Goal: Information Seeking & Learning: Learn about a topic

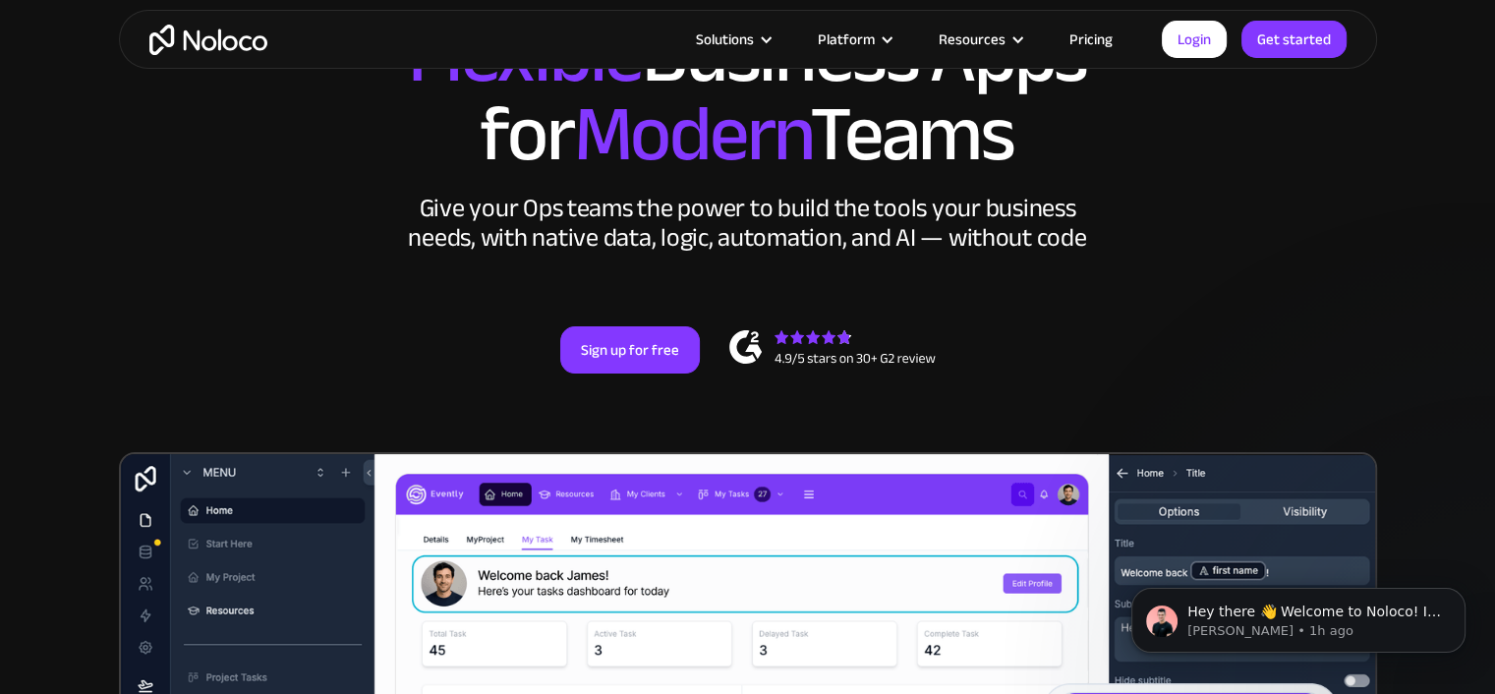
scroll to position [197, 0]
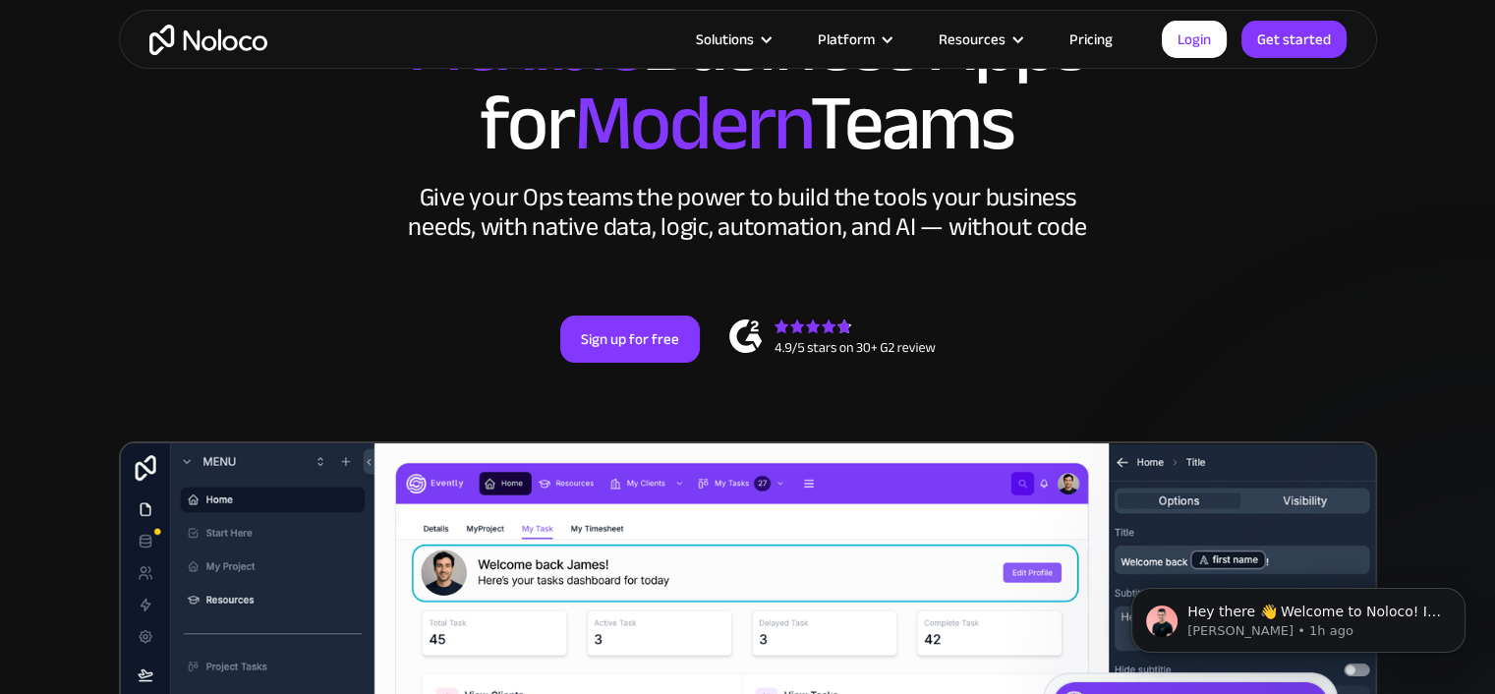
click at [1085, 34] on link "Pricing" at bounding box center [1091, 40] width 92 height 26
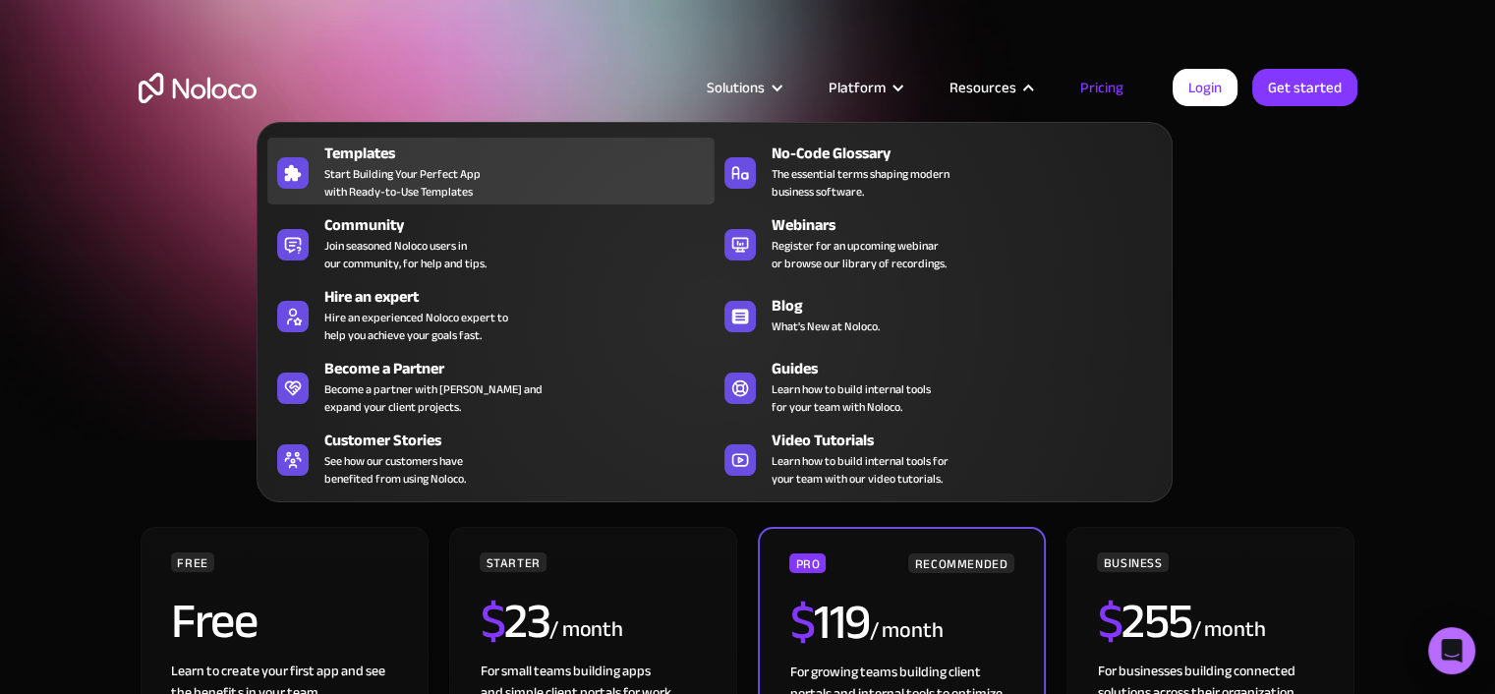
click at [483, 181] on div "Templates Start Building Your Perfect App with Ready-to-Use Templates" at bounding box center [514, 170] width 380 height 59
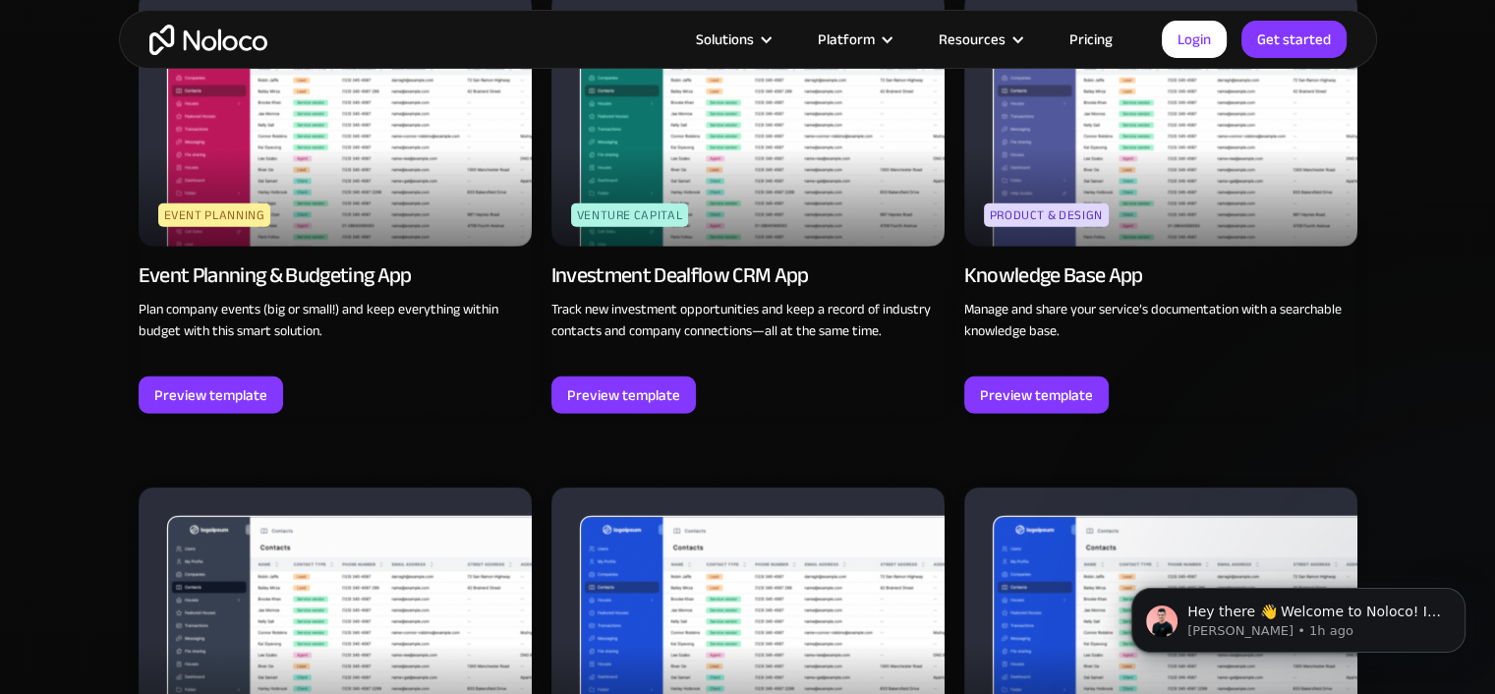
scroll to position [4815, 0]
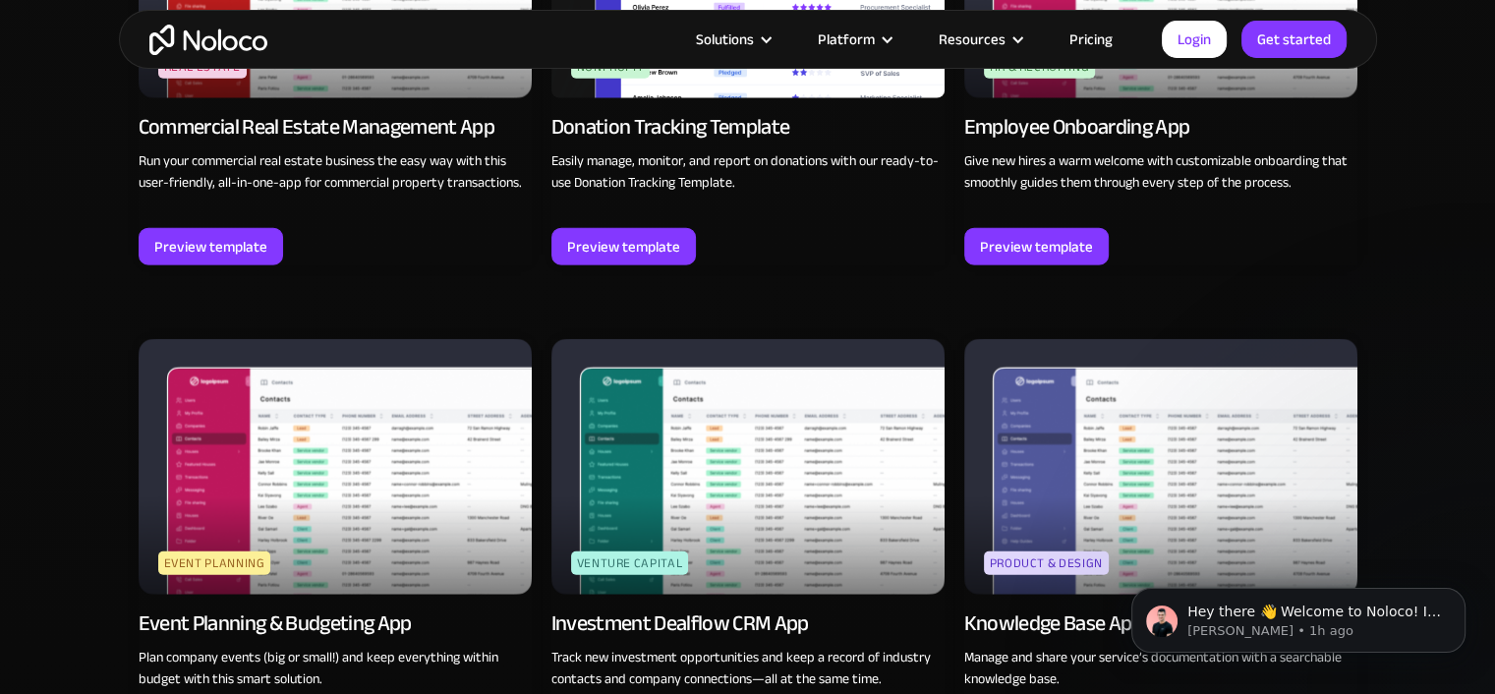
click at [1107, 30] on link "Pricing" at bounding box center [1091, 40] width 92 height 26
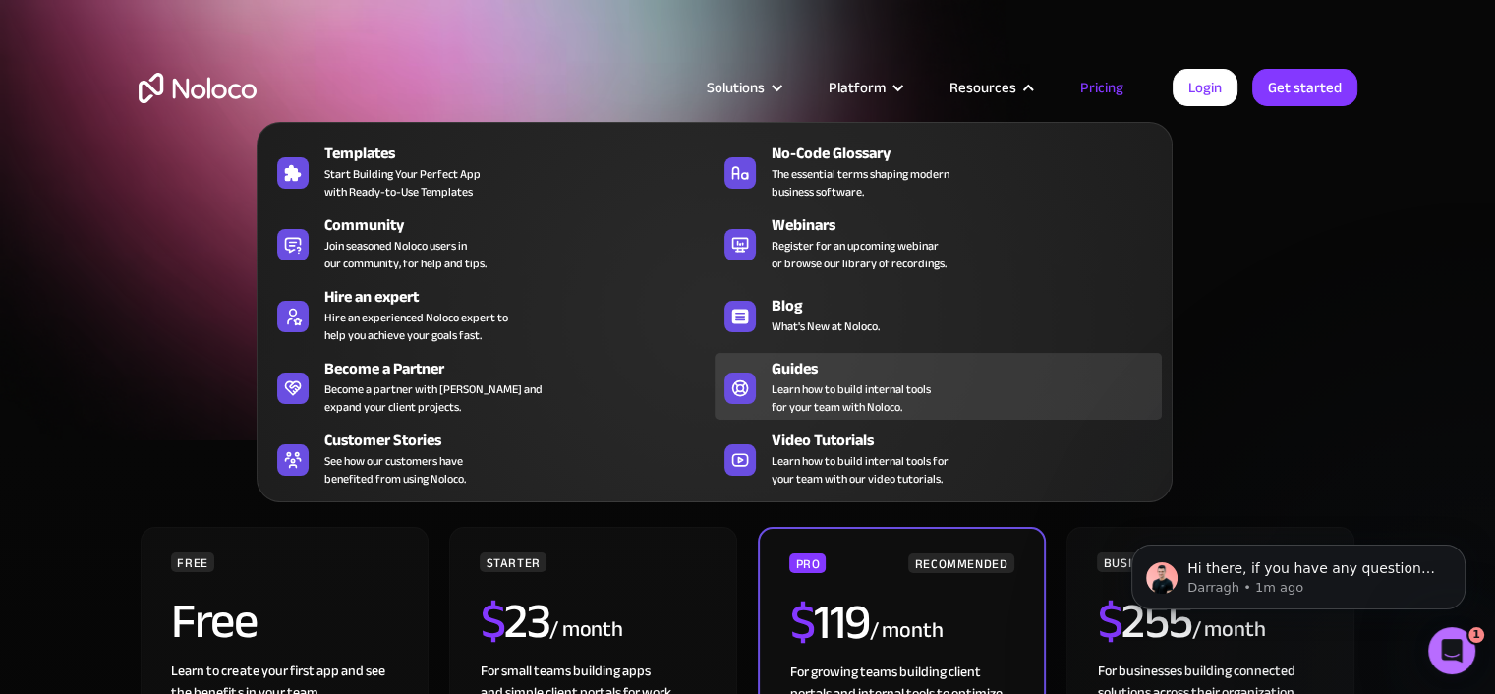
click at [831, 382] on span "Learn how to build internal tools for your team with Noloco." at bounding box center [850, 397] width 159 height 35
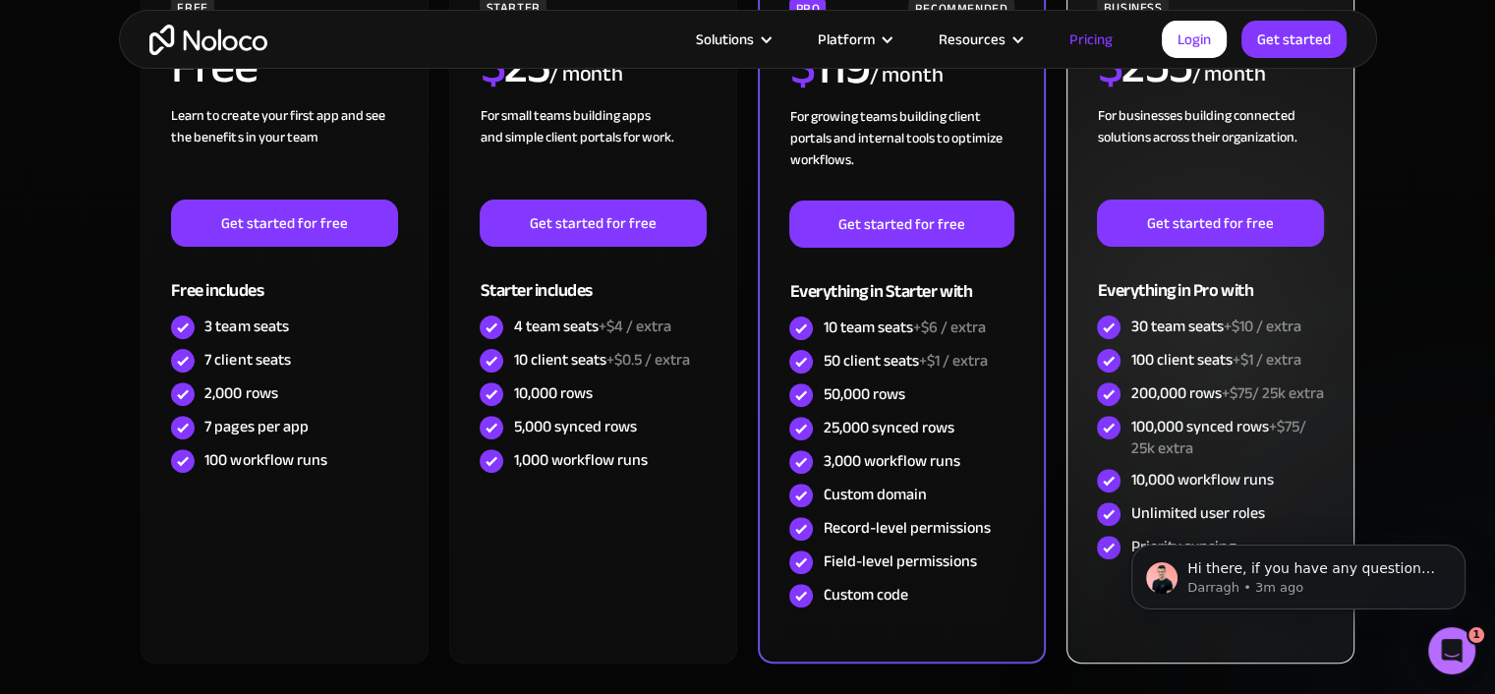
scroll to position [590, 0]
